Goal: Information Seeking & Learning: Learn about a topic

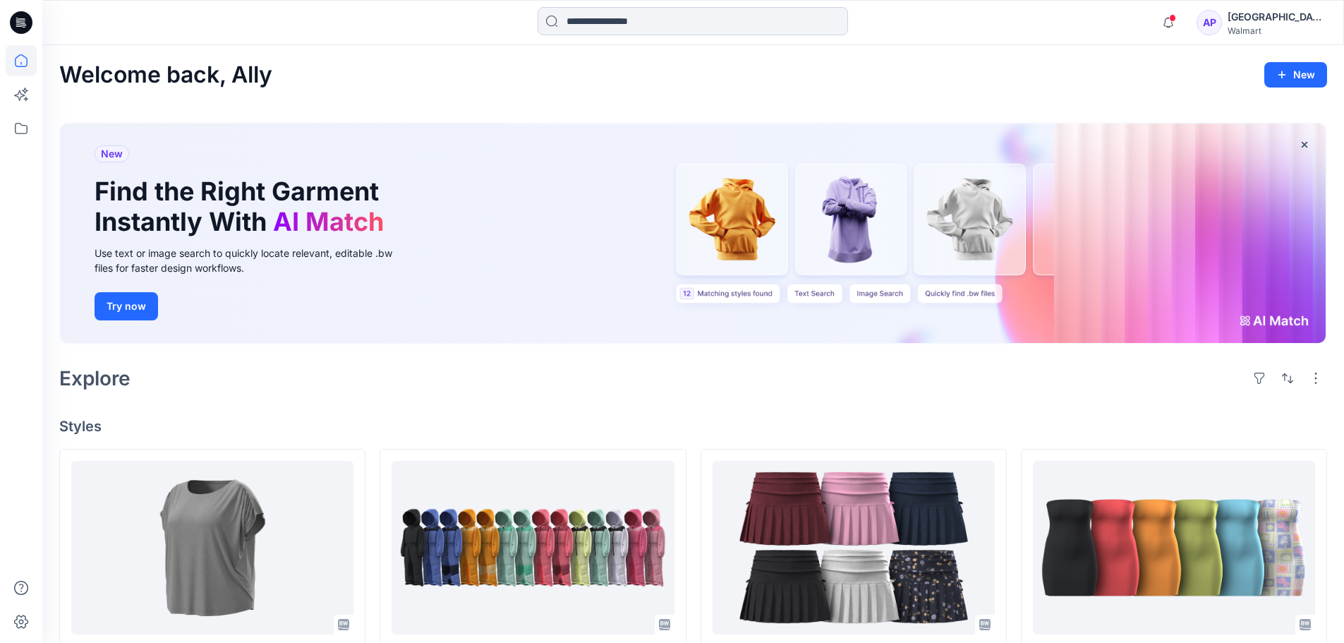
click at [665, 14] on input at bounding box center [693, 21] width 311 height 28
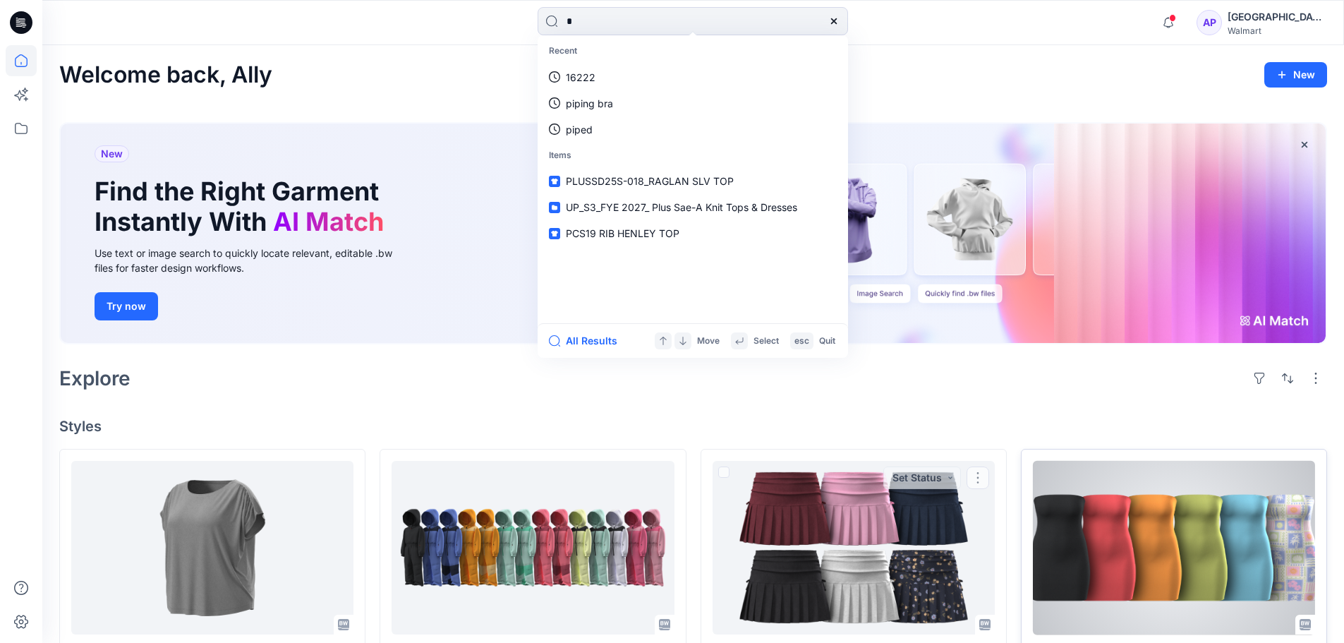
type input "*"
click at [1022, 546] on div "HQ015514_TUBE TOP DRESS Updated 20 hours ago Set Status" at bounding box center [1174, 572] width 306 height 246
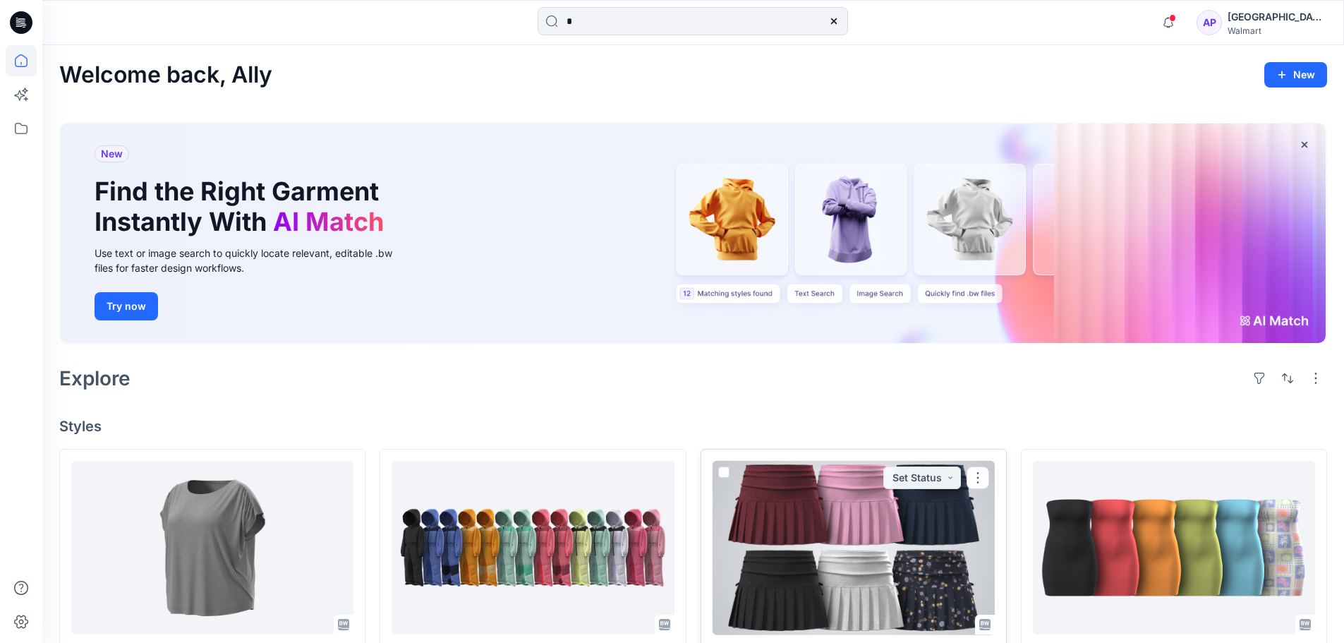
click at [919, 550] on div at bounding box center [854, 548] width 282 height 174
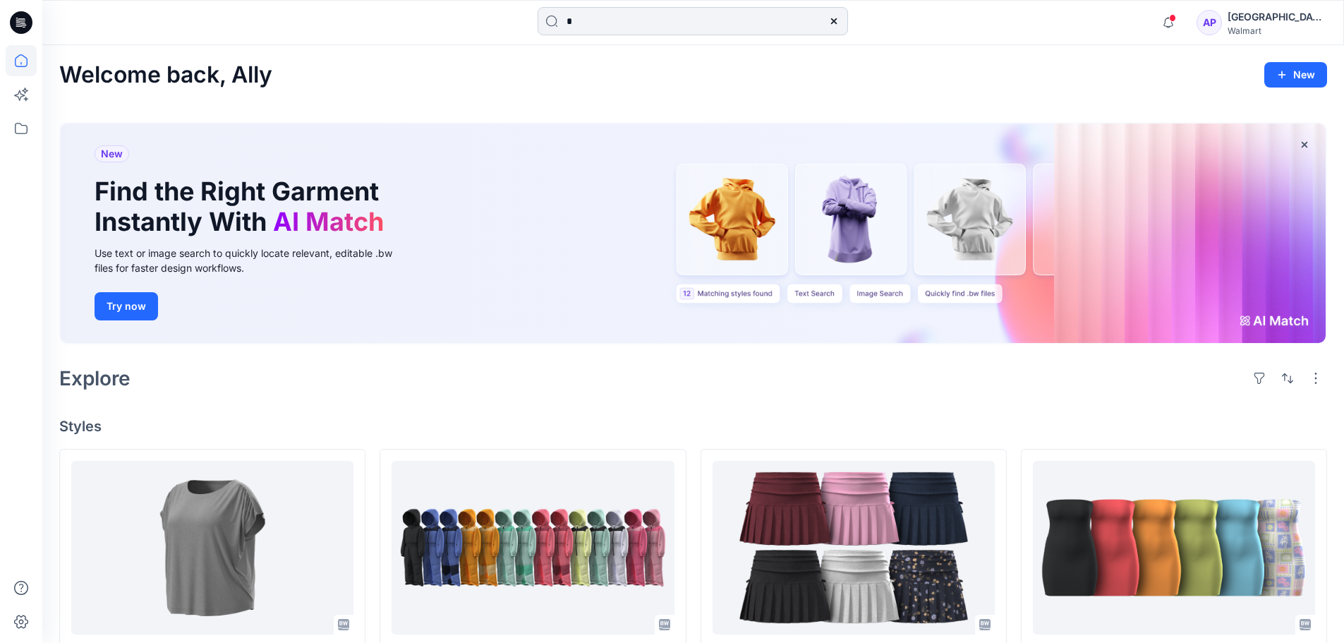
click at [576, 8] on input "*" at bounding box center [693, 21] width 311 height 28
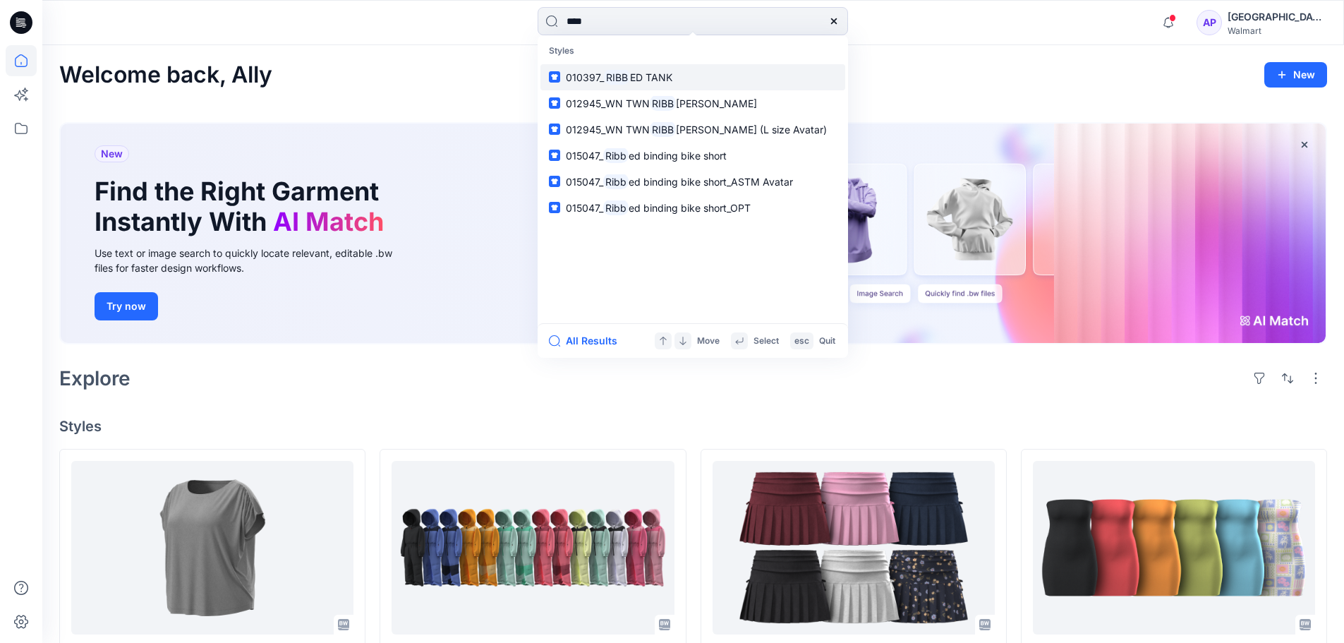
type input "****"
click at [613, 84] on mark "RIBB" at bounding box center [617, 77] width 26 height 16
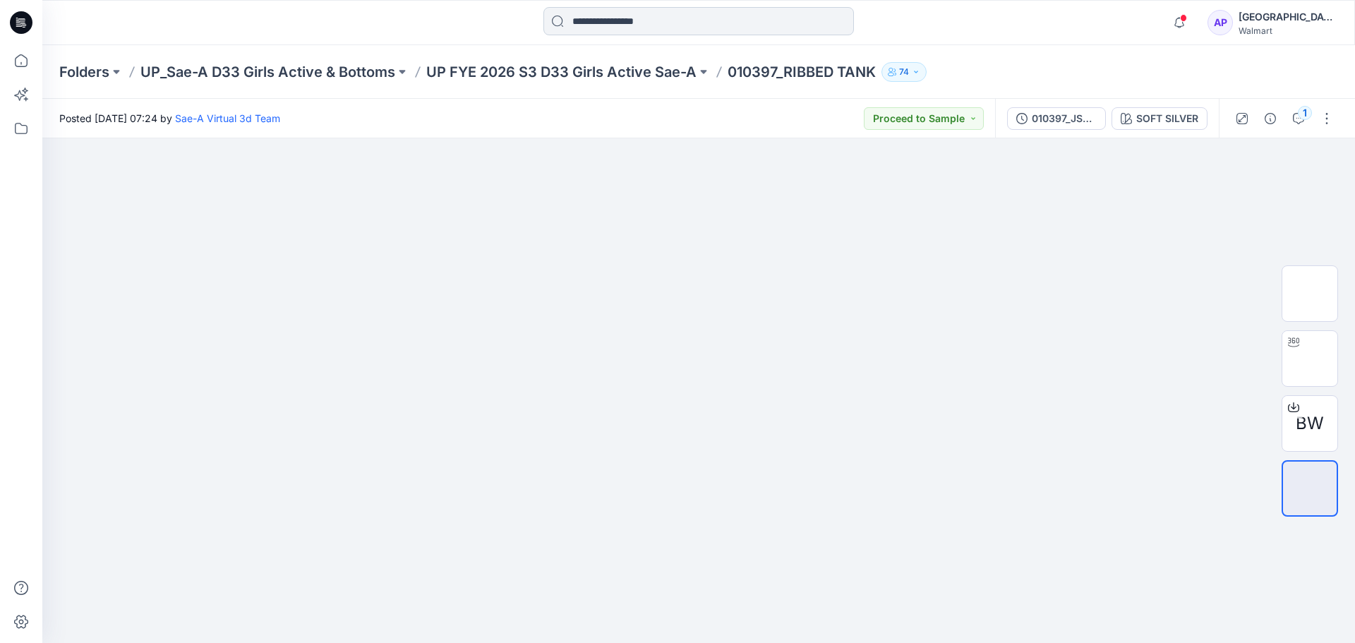
click at [622, 27] on input at bounding box center [698, 21] width 311 height 28
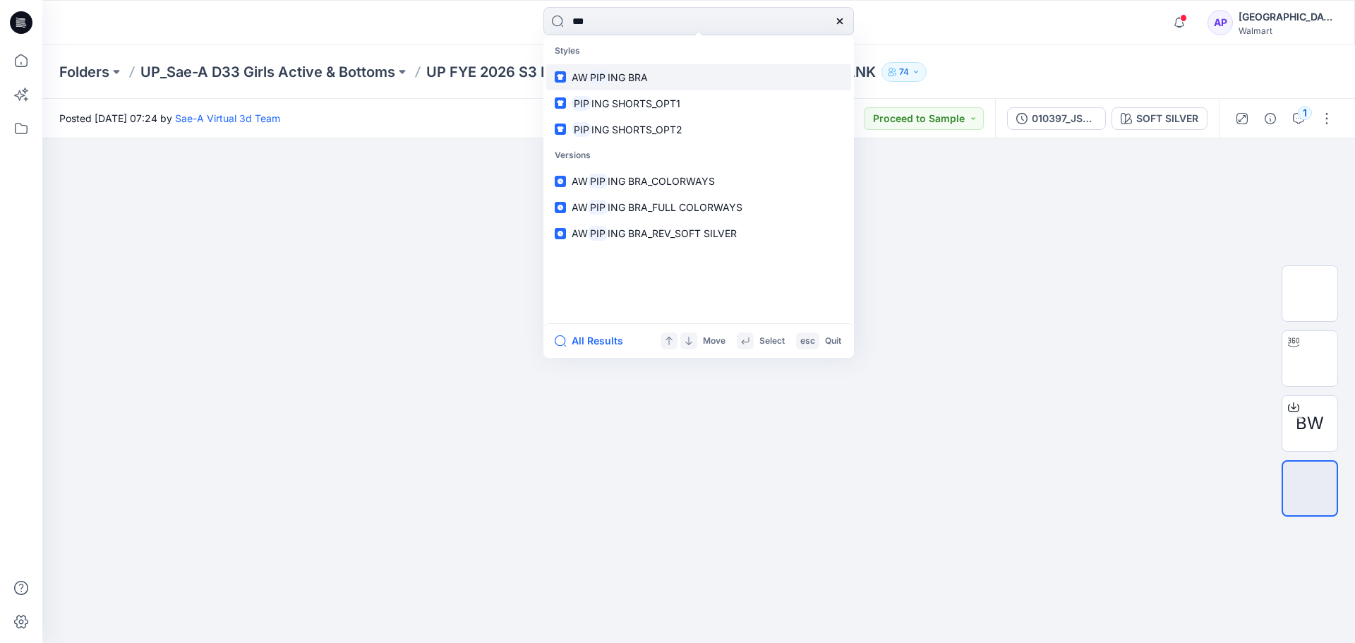
type input "***"
click at [668, 71] on link "AW PIP ING BRA" at bounding box center [698, 77] width 305 height 26
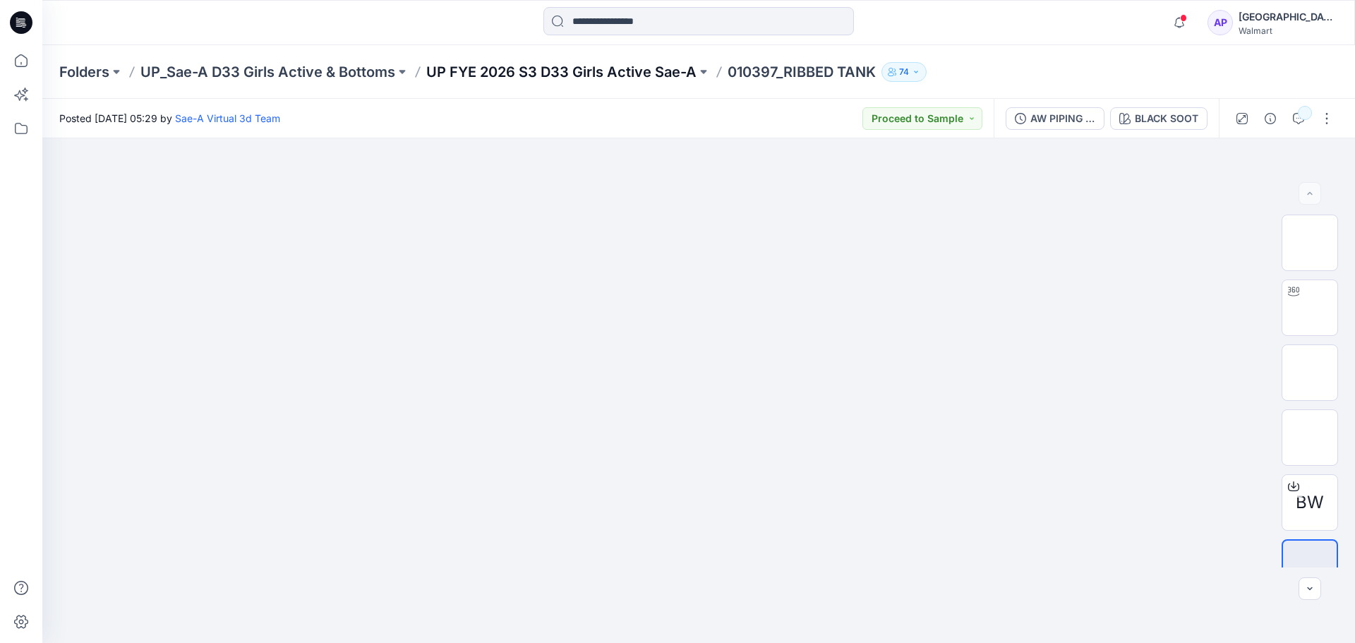
click at [579, 73] on p "UP FYE 2026 S3 D33 Girls Active Sae-A" at bounding box center [561, 72] width 270 height 20
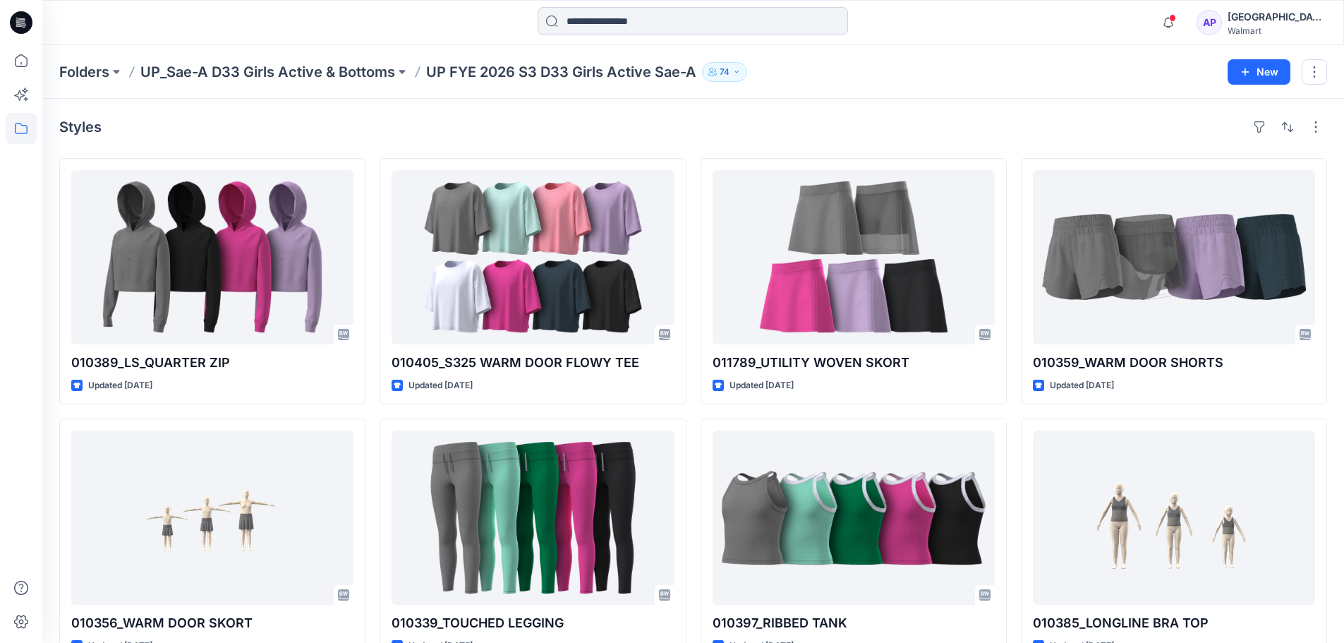
click at [606, 16] on input at bounding box center [693, 21] width 311 height 28
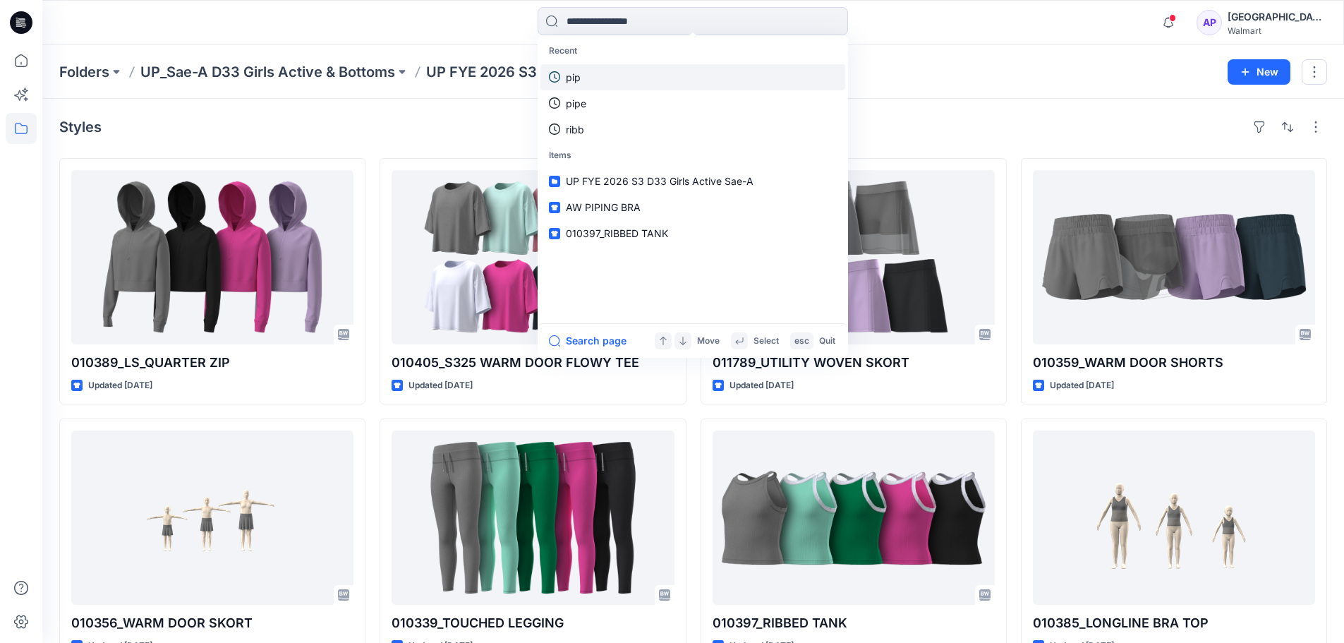
click at [613, 82] on link "pip" at bounding box center [693, 77] width 305 height 26
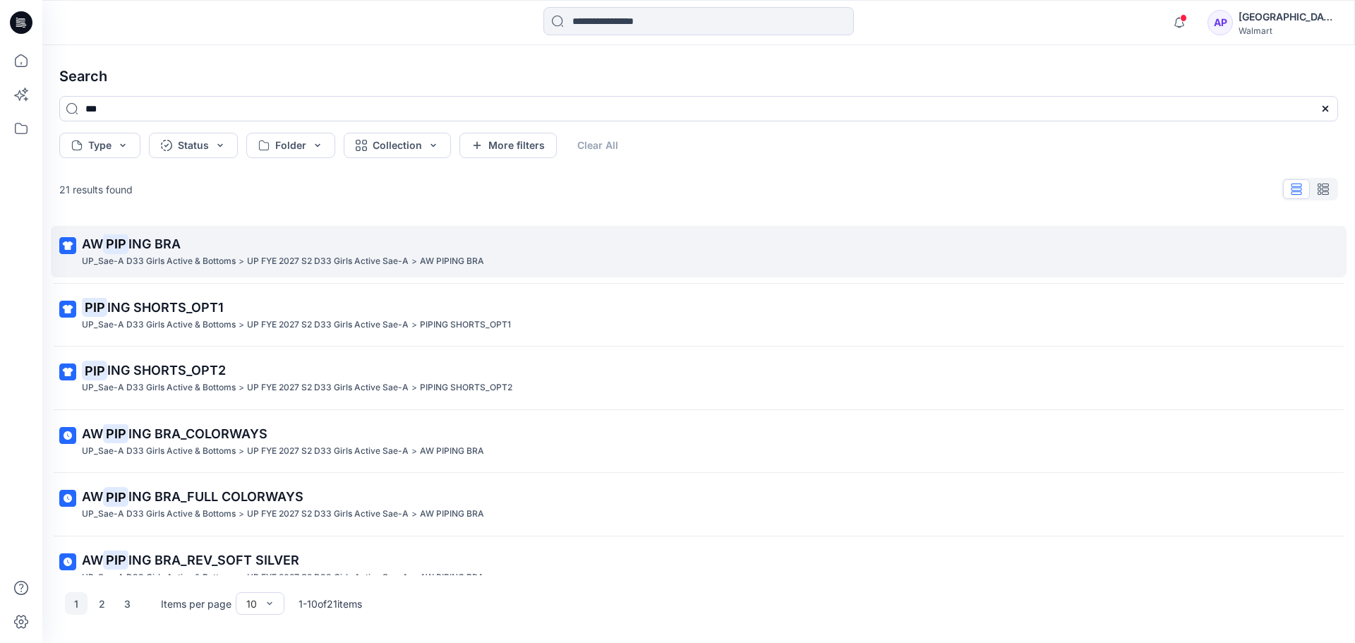
click at [163, 249] on span "ING BRA" at bounding box center [154, 243] width 52 height 15
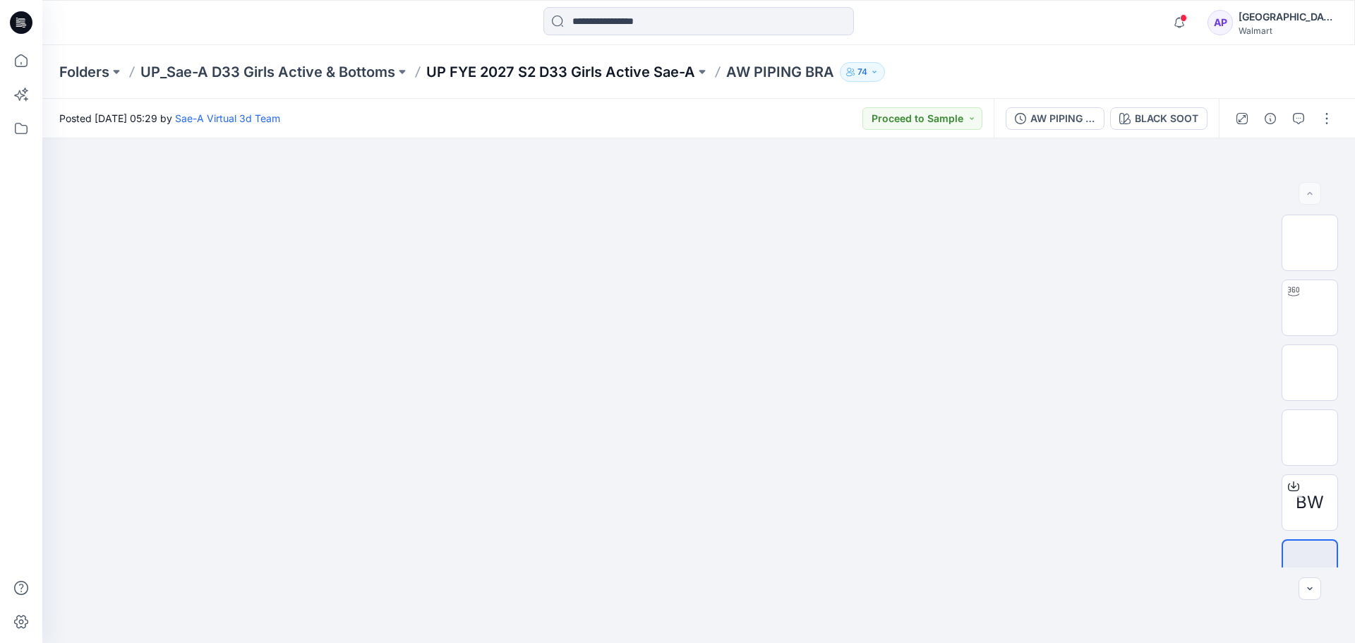
click at [673, 73] on p "UP FYE 2027 S2 D33 Girls Active Sae-A" at bounding box center [560, 72] width 269 height 20
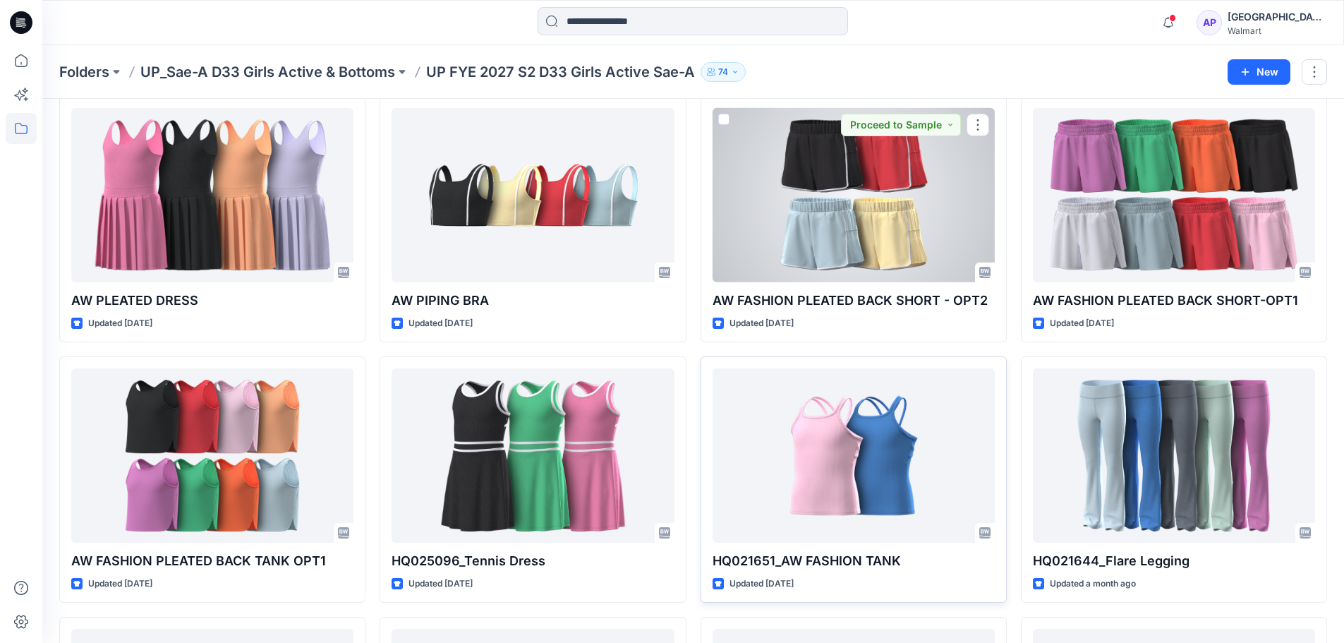
scroll to position [141, 0]
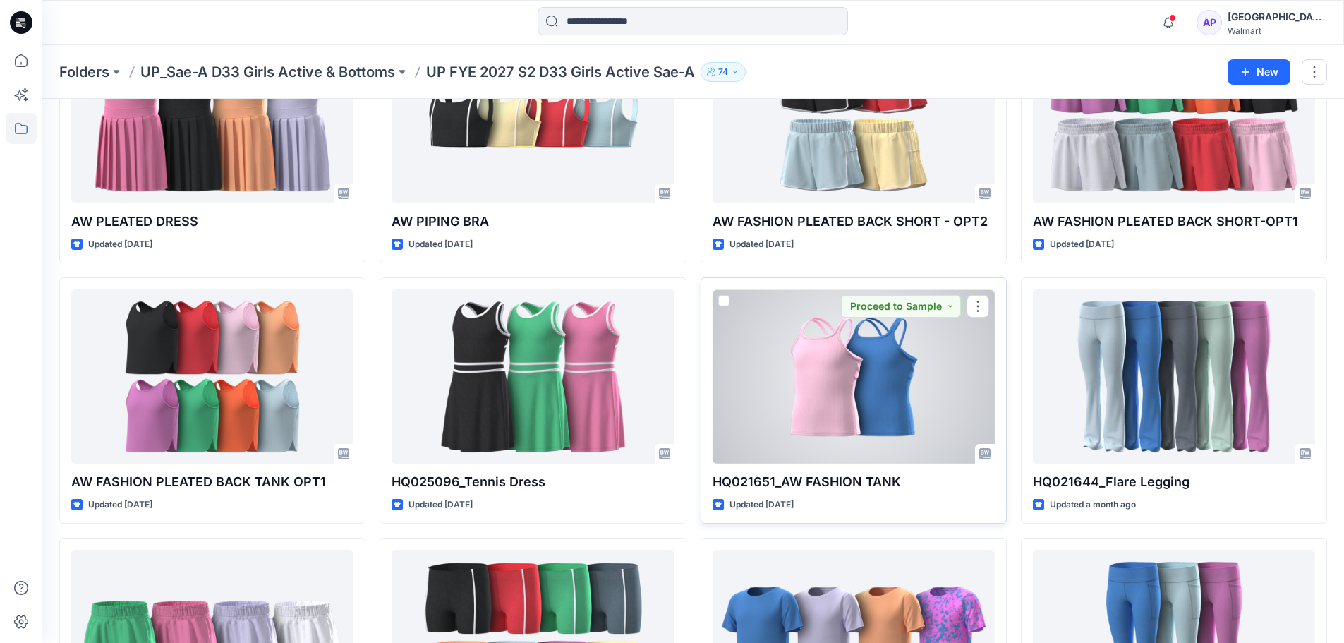
click at [861, 429] on div at bounding box center [854, 376] width 282 height 174
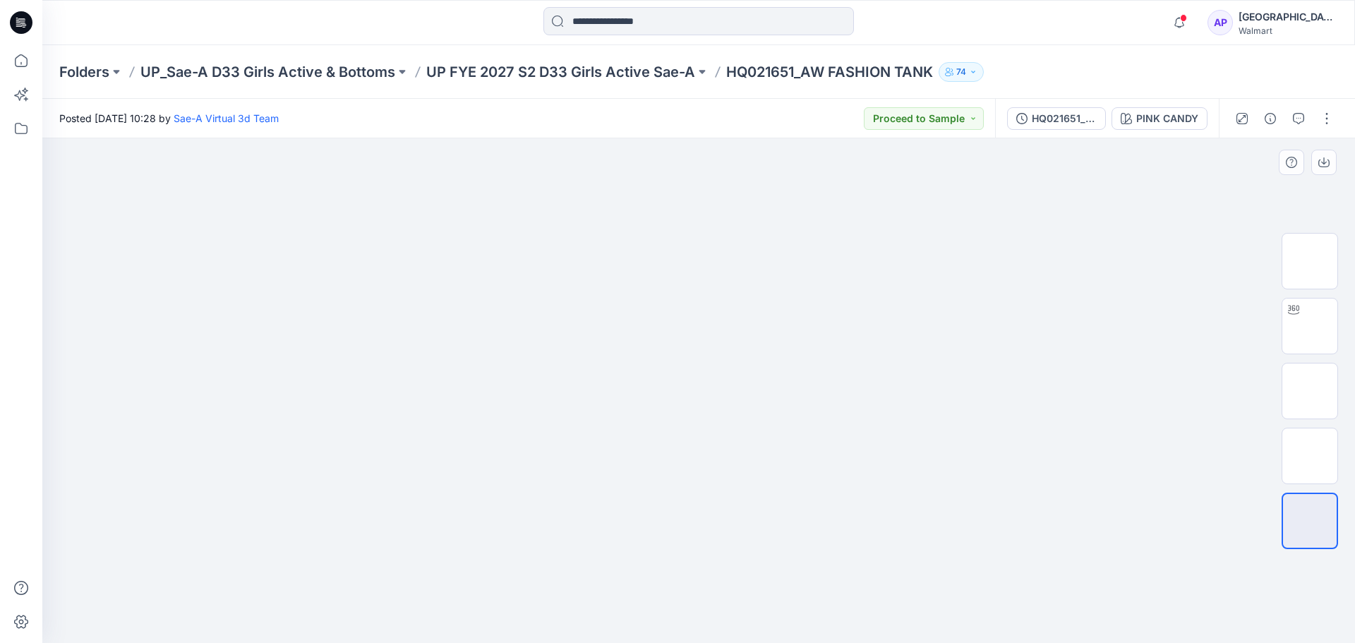
click at [1281, 322] on div at bounding box center [1310, 391] width 90 height 353
click at [1310, 326] on img at bounding box center [1310, 326] width 0 height 0
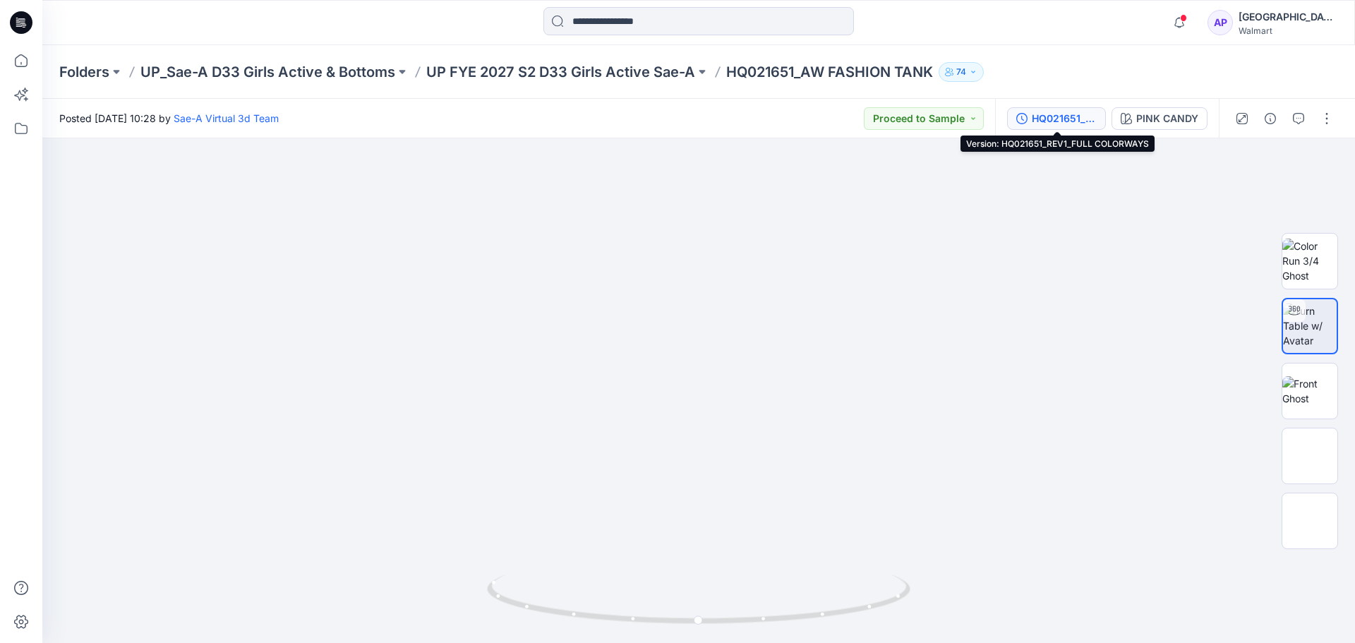
click at [1051, 117] on div "HQ021651_REV1_FULL COLORWAYS" at bounding box center [1064, 119] width 65 height 16
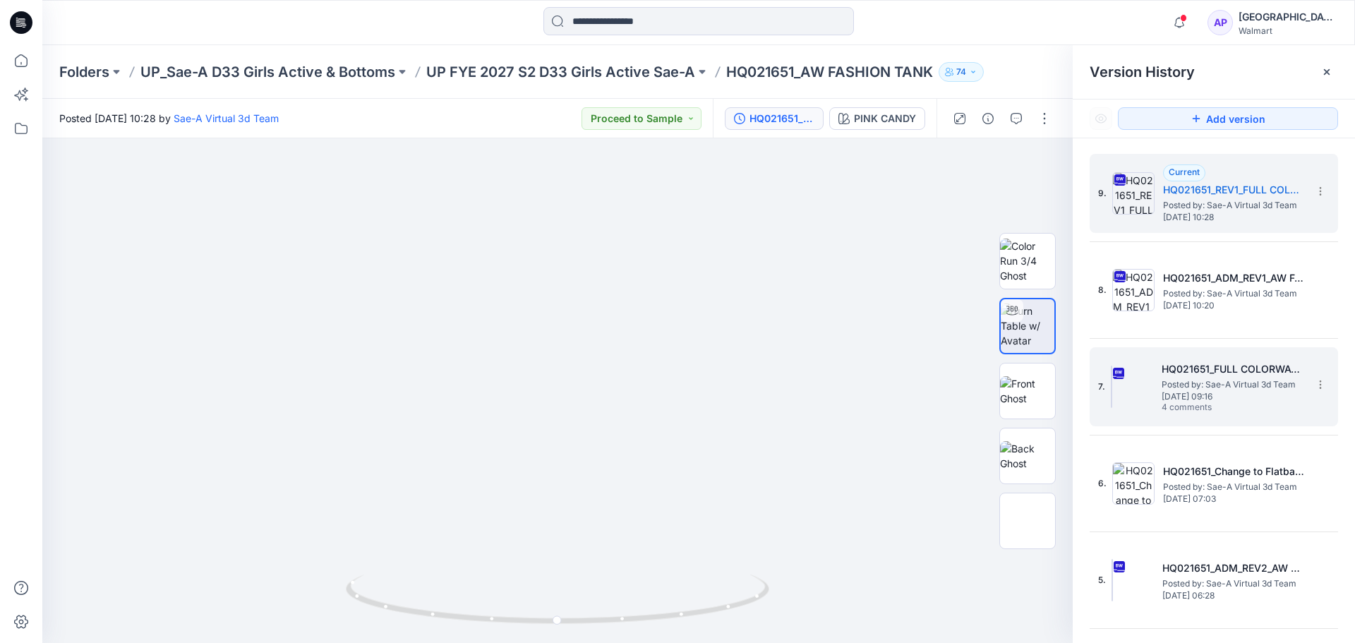
click at [1246, 394] on span "Thursday, July 10, 2025 09:16" at bounding box center [1232, 397] width 141 height 10
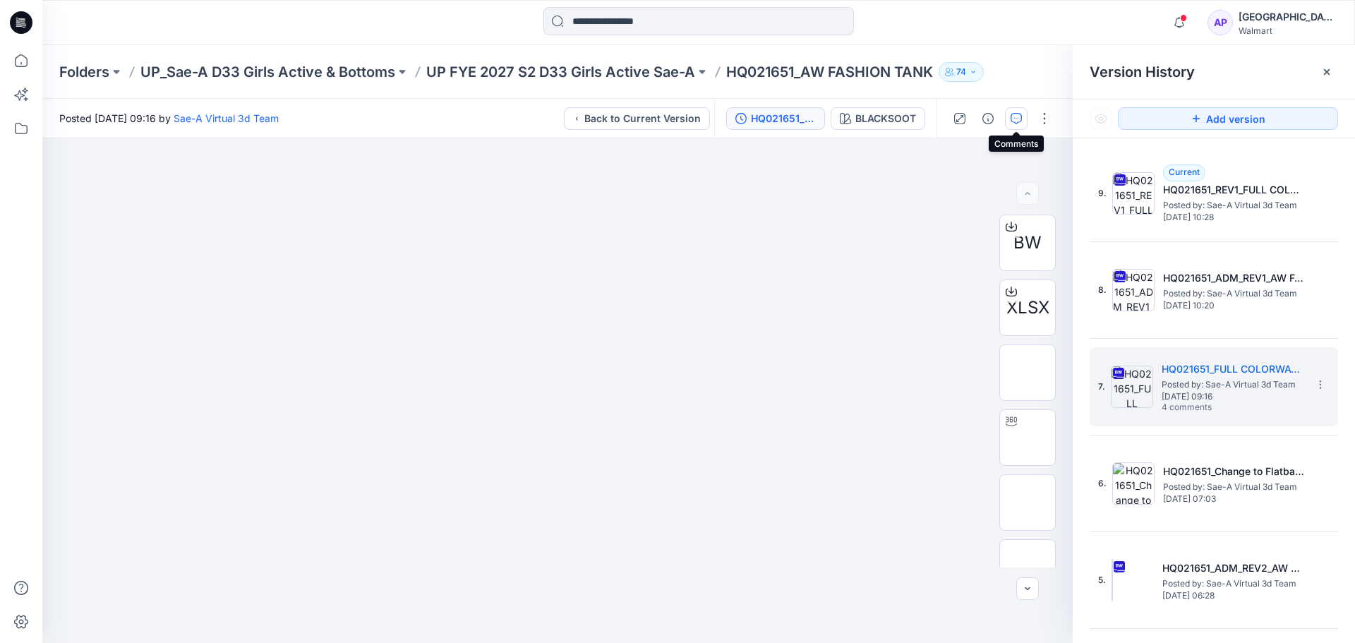
click at [1016, 114] on icon "button" at bounding box center [1016, 118] width 11 height 11
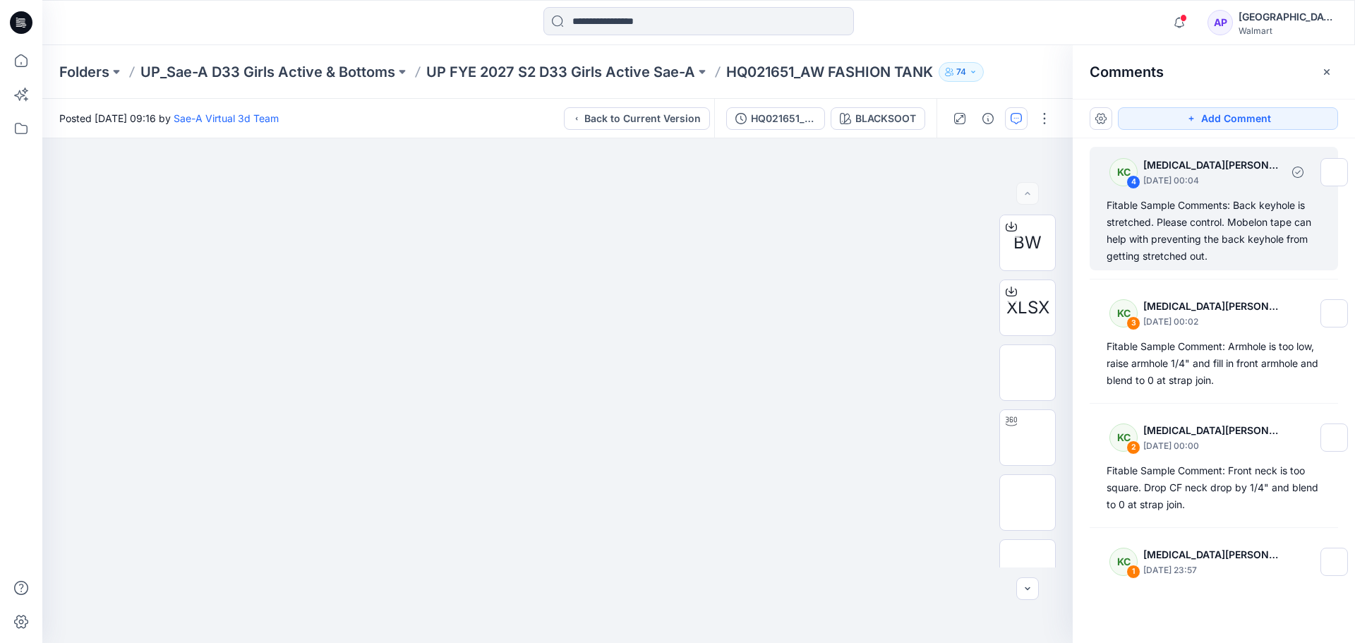
click at [1191, 236] on div "Fitable Sample Comments: Back keyhole is stretched. Please control. Mobelon tap…" at bounding box center [1214, 231] width 215 height 68
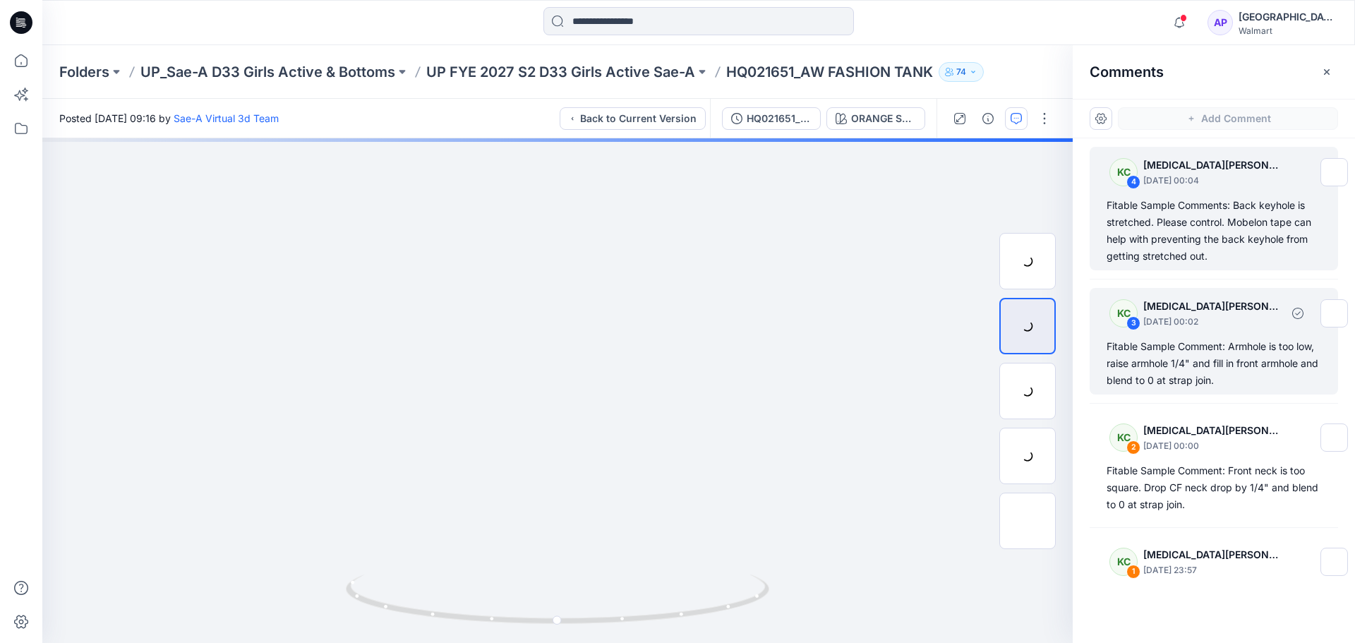
click at [1208, 378] on div "Fitable Sample Comment: Armhole is too low, raise armhole 1/4" and fill in fron…" at bounding box center [1214, 363] width 215 height 51
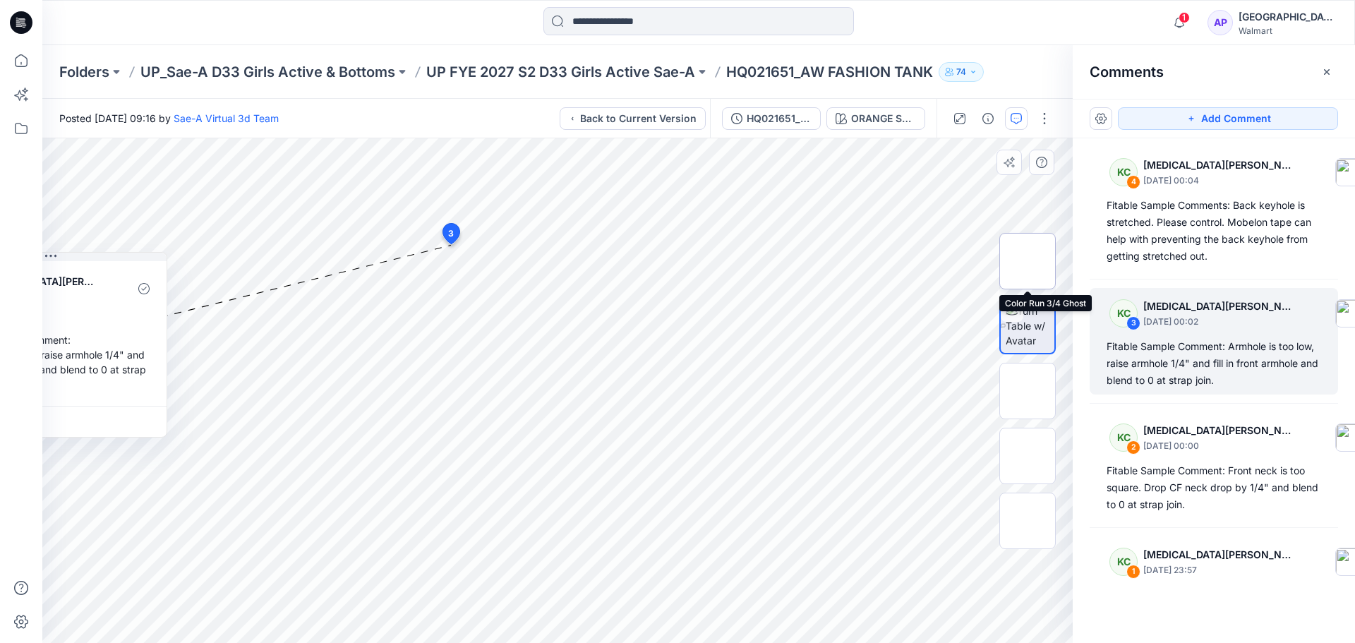
click at [1027, 261] on img at bounding box center [1027, 261] width 0 height 0
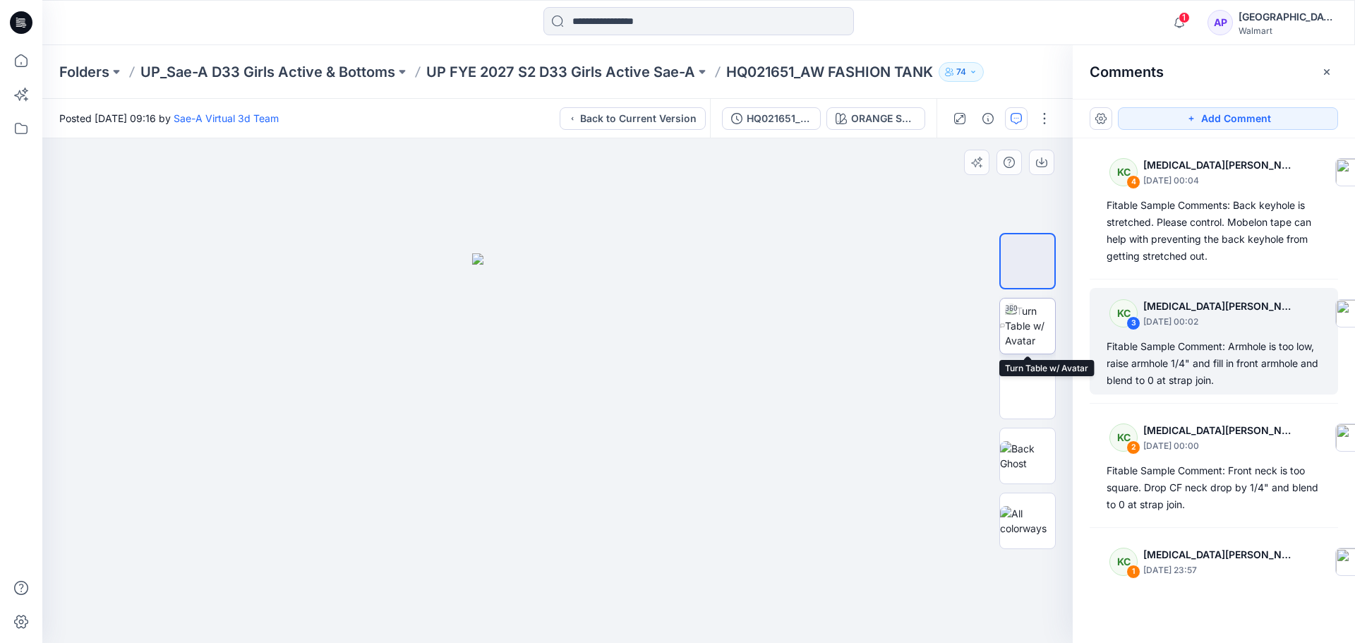
click at [1016, 323] on img at bounding box center [1030, 325] width 50 height 44
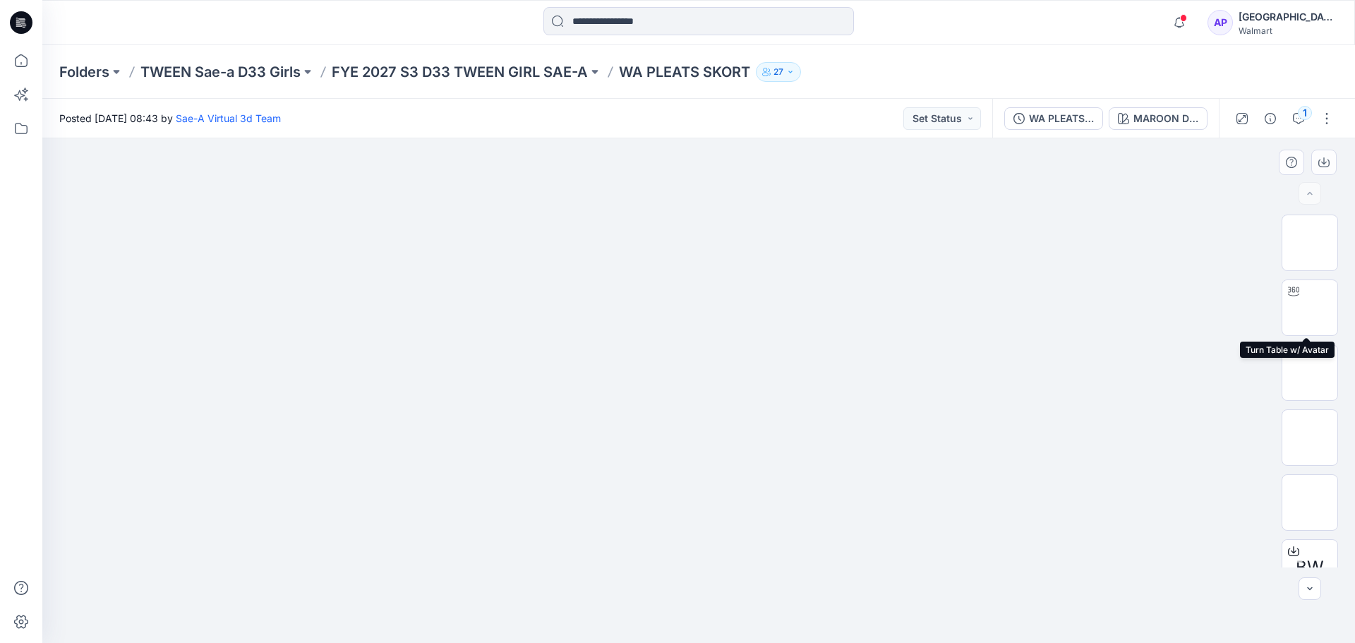
drag, startPoint x: 1315, startPoint y: 319, endPoint x: 1257, endPoint y: 311, distance: 58.5
click at [1310, 308] on img at bounding box center [1310, 308] width 0 height 0
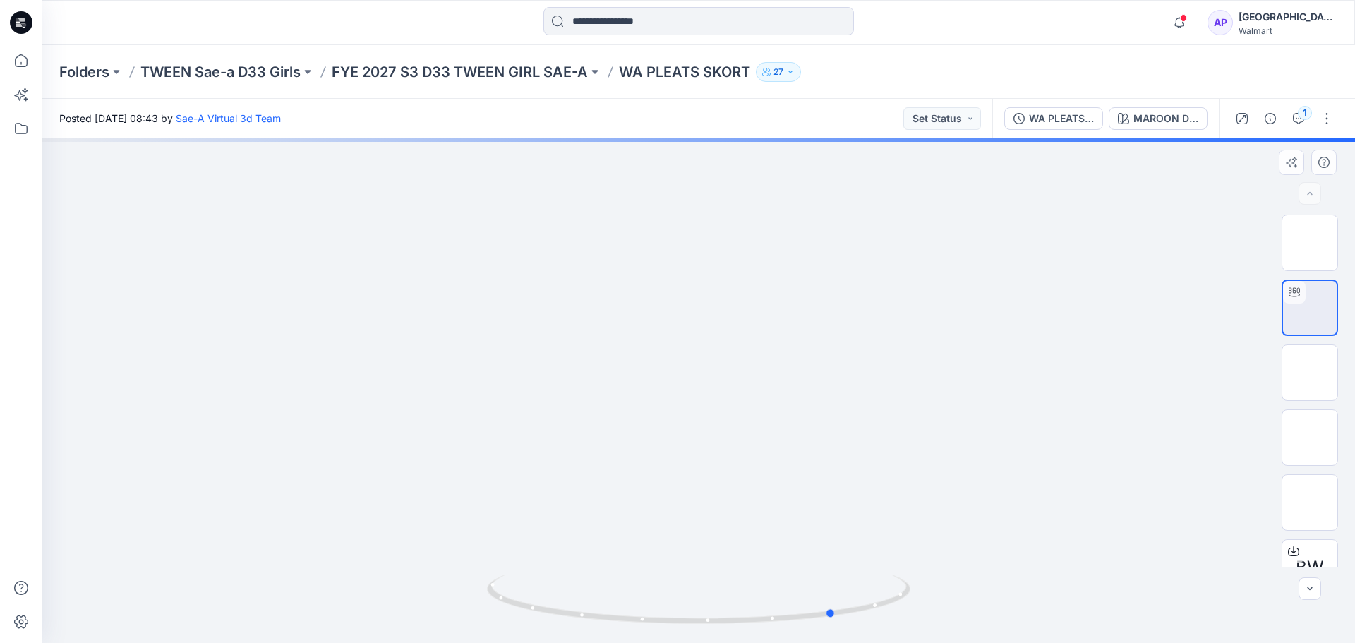
drag, startPoint x: 750, startPoint y: 620, endPoint x: 52, endPoint y: 574, distance: 700.1
click at [52, 574] on div at bounding box center [698, 390] width 1313 height 505
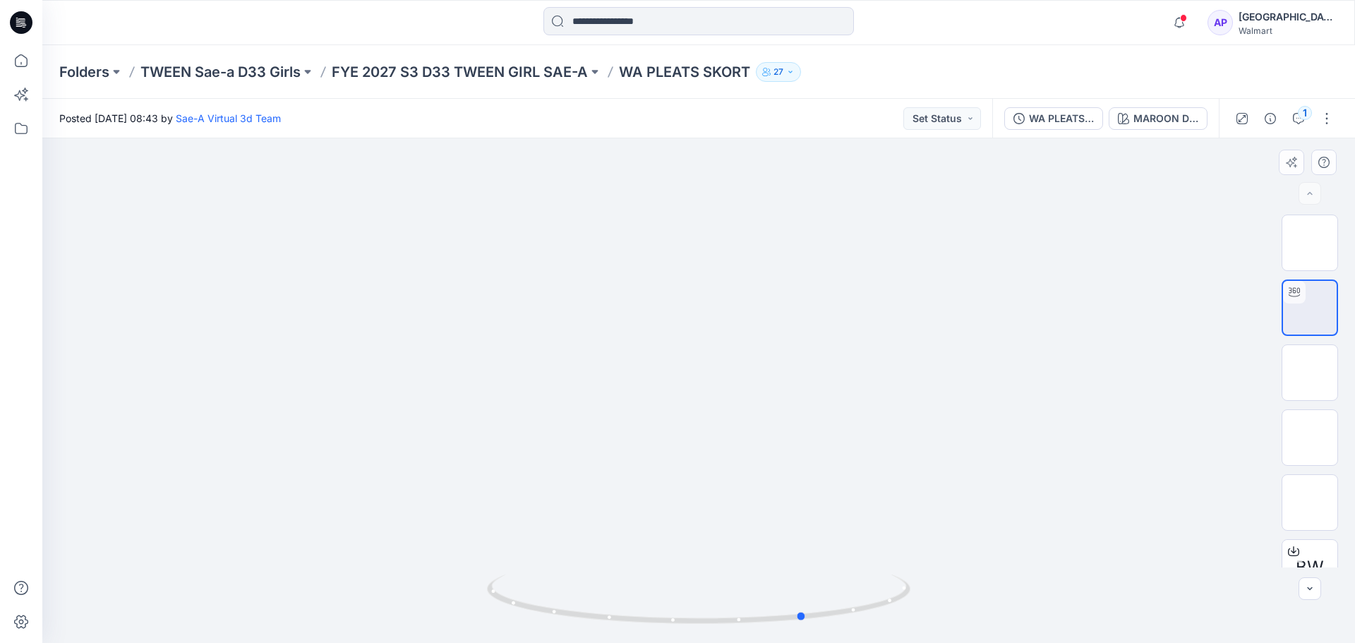
drag, startPoint x: 795, startPoint y: 620, endPoint x: 316, endPoint y: 577, distance: 480.4
click at [316, 577] on div at bounding box center [698, 390] width 1313 height 505
